Goal: Obtain resource: Obtain resource

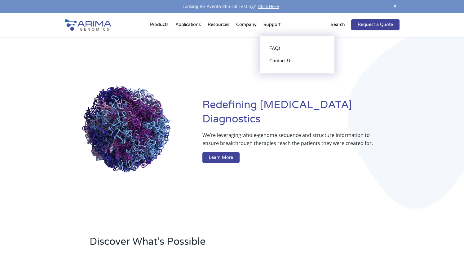
click at [271, 23] on li "Support FAQs Contact Us" at bounding box center [272, 26] width 24 height 21
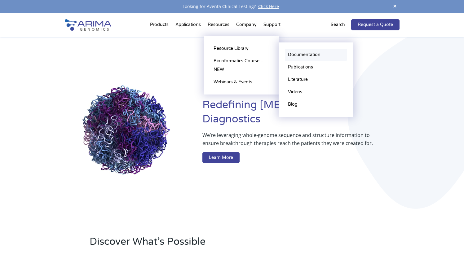
click at [296, 52] on link "Documentation" at bounding box center [316, 55] width 62 height 12
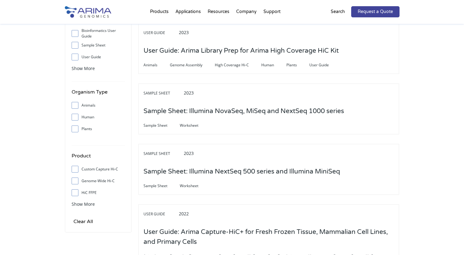
scroll to position [127, 0]
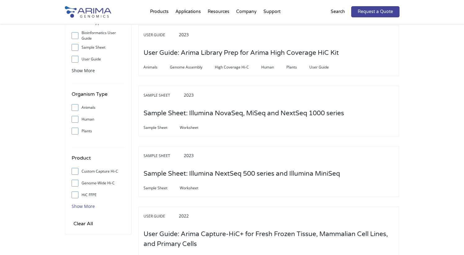
click at [90, 207] on span "Show More" at bounding box center [83, 206] width 23 height 6
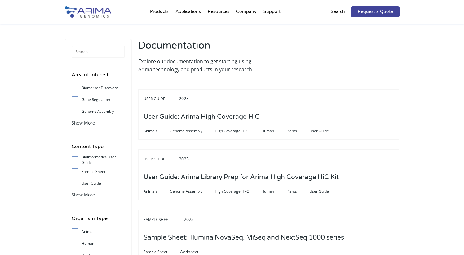
scroll to position [0, 0]
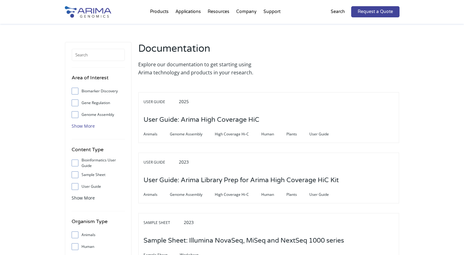
click at [85, 124] on span "Show More" at bounding box center [83, 126] width 23 height 6
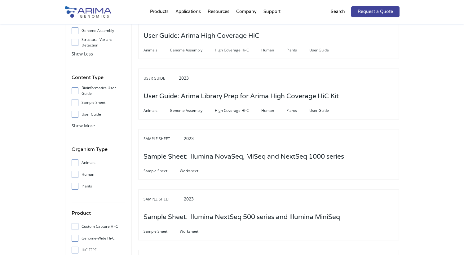
scroll to position [87, 0]
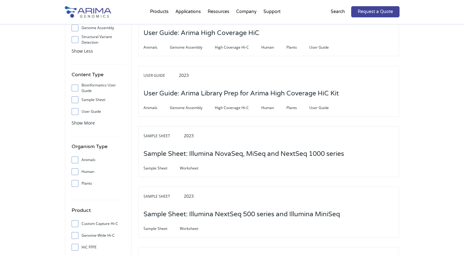
click at [85, 124] on span "Show More" at bounding box center [83, 123] width 23 height 6
click at [77, 100] on span at bounding box center [77, 99] width 10 height 7
click at [77, 100] on input "Sample Sheet" at bounding box center [75, 100] width 4 height 4
checkbox input "true"
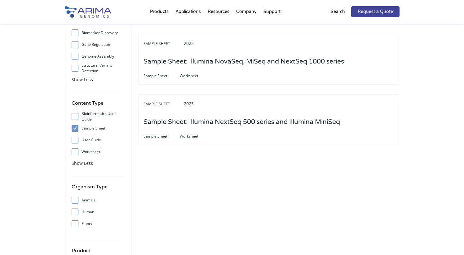
scroll to position [56, 0]
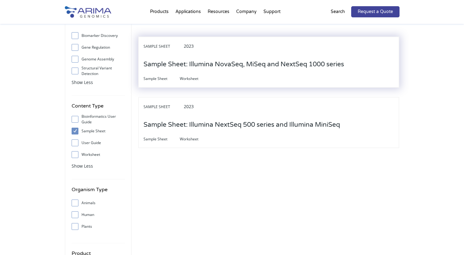
click at [242, 80] on div "Sample Sheet Worksheet" at bounding box center [269, 78] width 251 height 8
click at [227, 63] on h3 "Sample Sheet: Illumina NovaSeq, MiSeq and NextSeq 1000 series" at bounding box center [244, 64] width 201 height 19
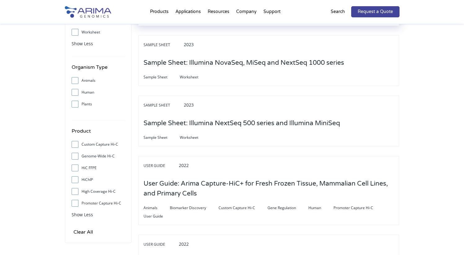
scroll to position [180, 0]
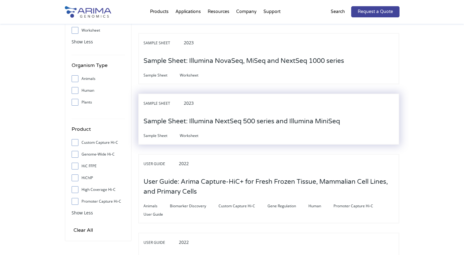
click at [207, 122] on h3 "Sample Sheet: Illumina NextSeq 500 series and Illumina MiniSeq" at bounding box center [242, 121] width 197 height 19
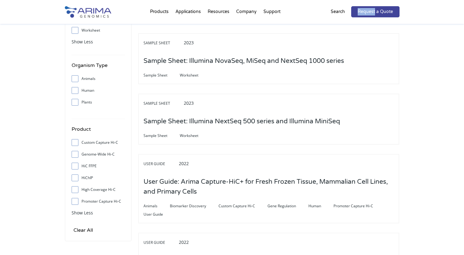
click at [369, 2] on div "Products Clinical Services Aventa FusionPlus Aventa Lymphoma Research Products …" at bounding box center [232, 12] width 335 height 24
